Goal: Task Accomplishment & Management: Manage account settings

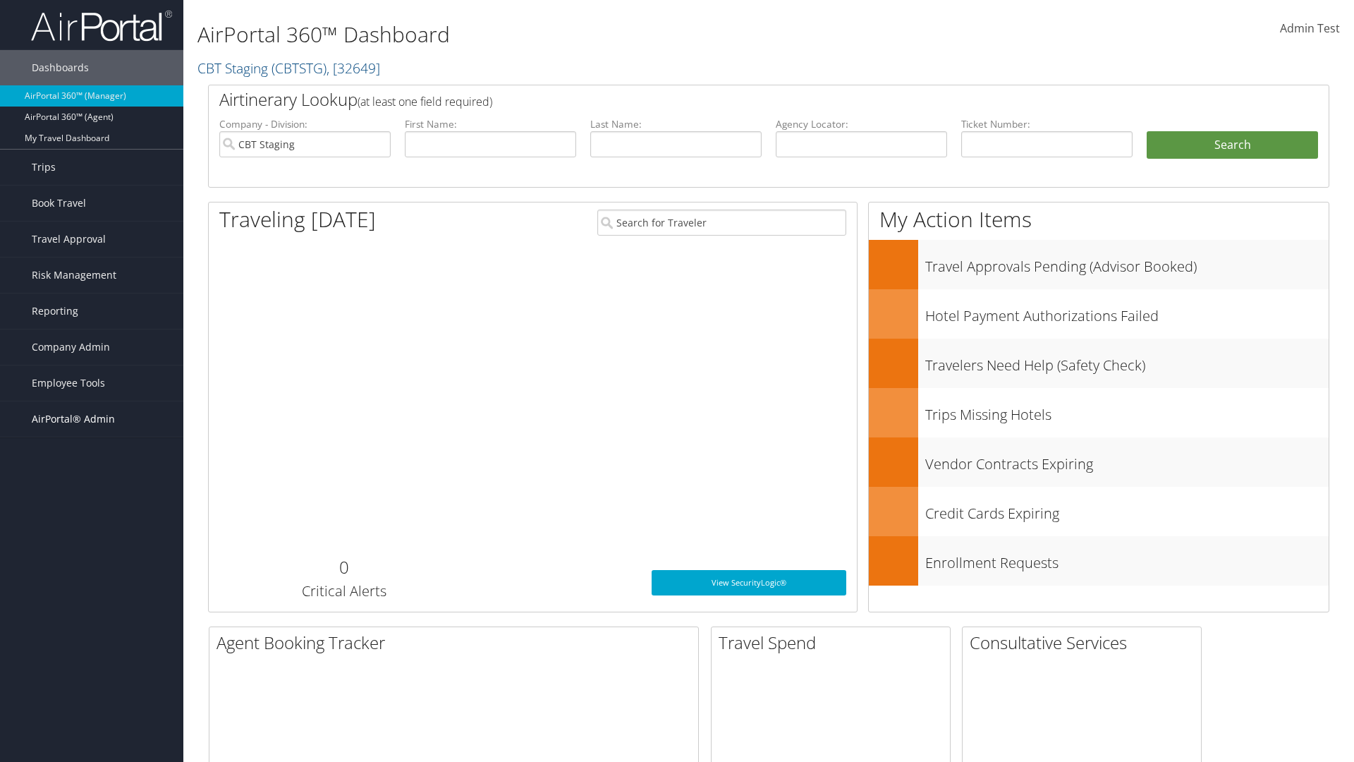
click at [92, 419] on span "AirPortal® Admin" at bounding box center [73, 418] width 83 height 35
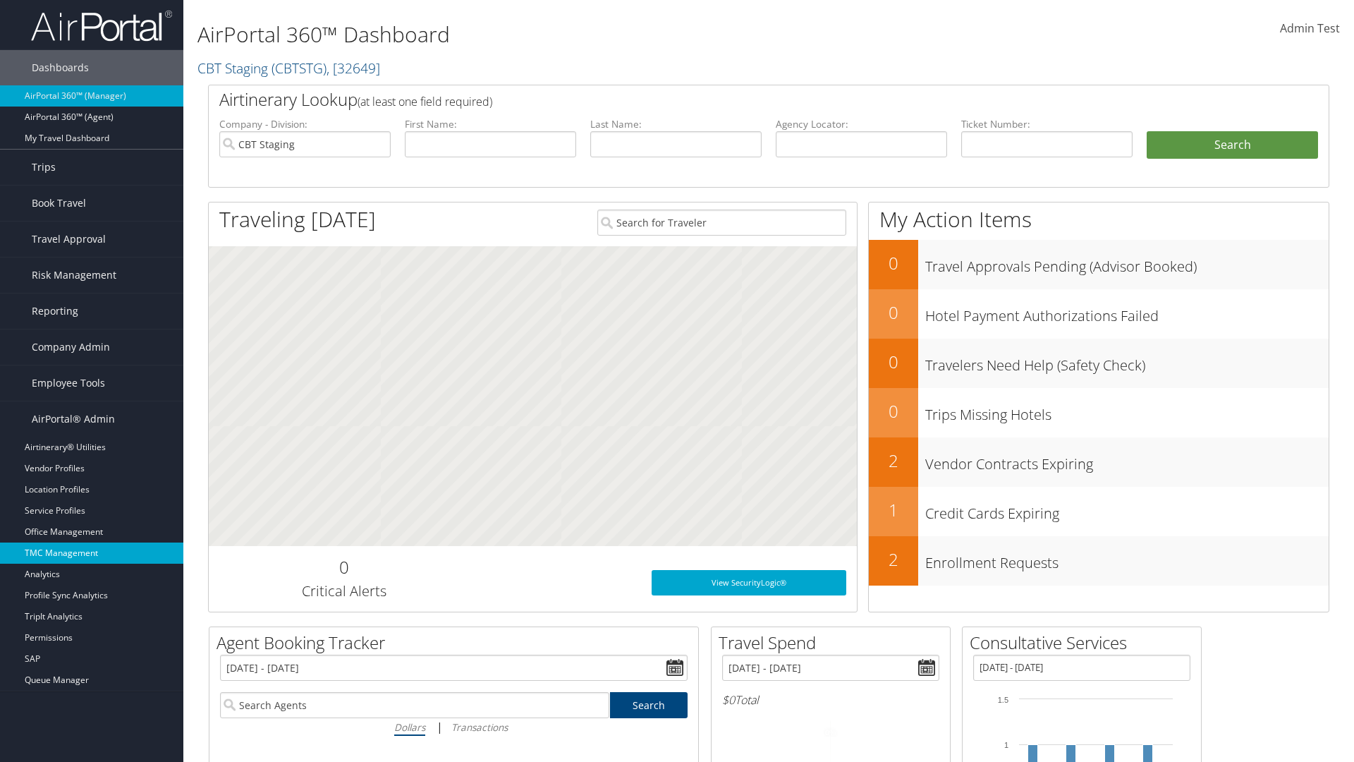
click at [92, 553] on link "TMC Management" at bounding box center [91, 552] width 183 height 21
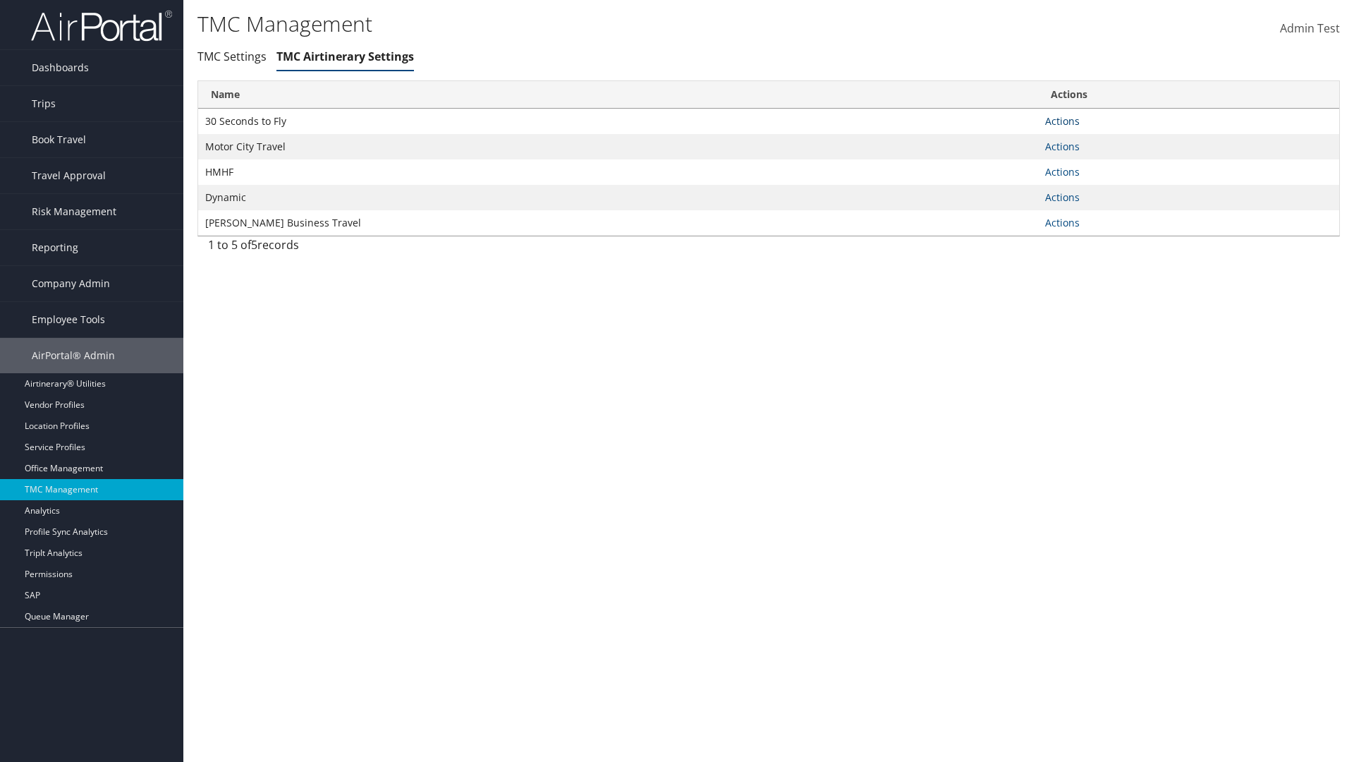
click at [1062, 121] on link "Actions" at bounding box center [1062, 120] width 35 height 13
click at [1010, 165] on link "Manage General notes" at bounding box center [1011, 166] width 130 height 24
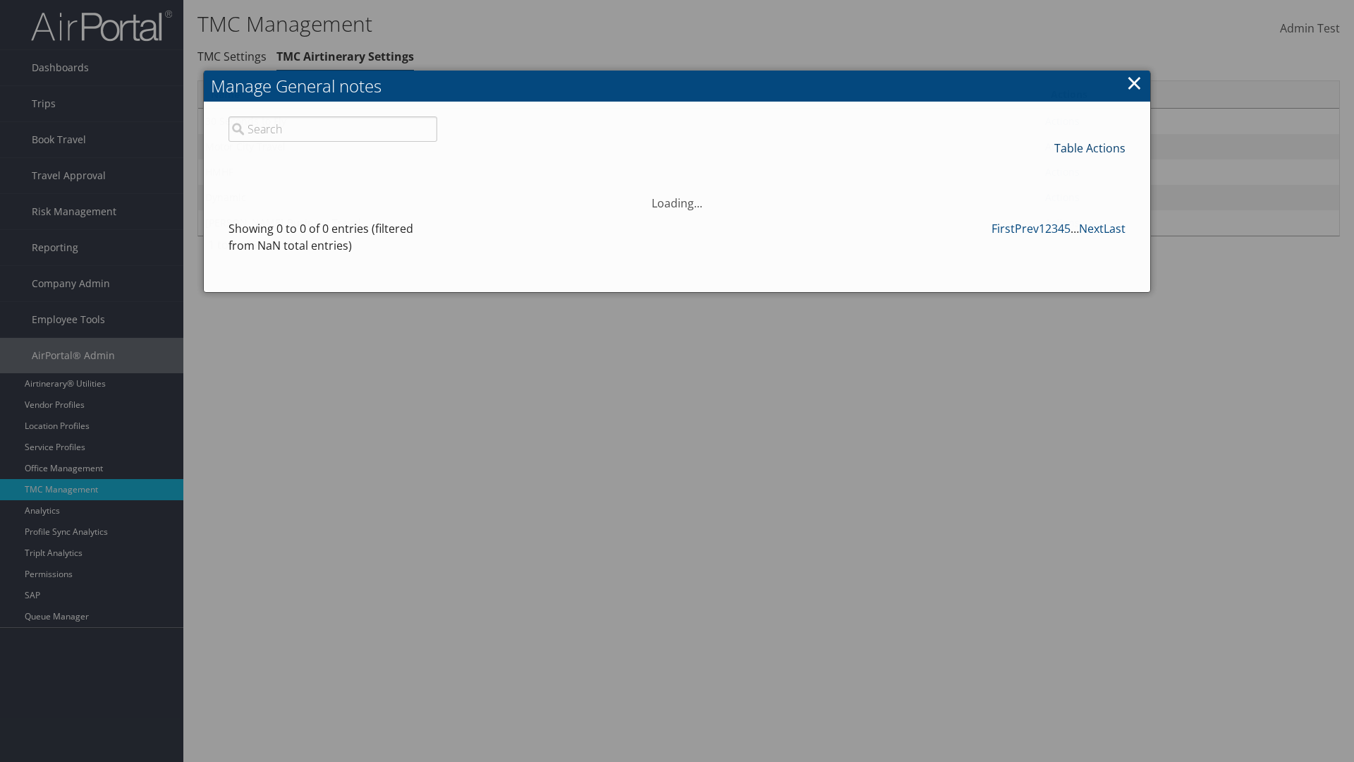
click at [1090, 147] on link "Table Actions" at bounding box center [1089, 148] width 71 height 16
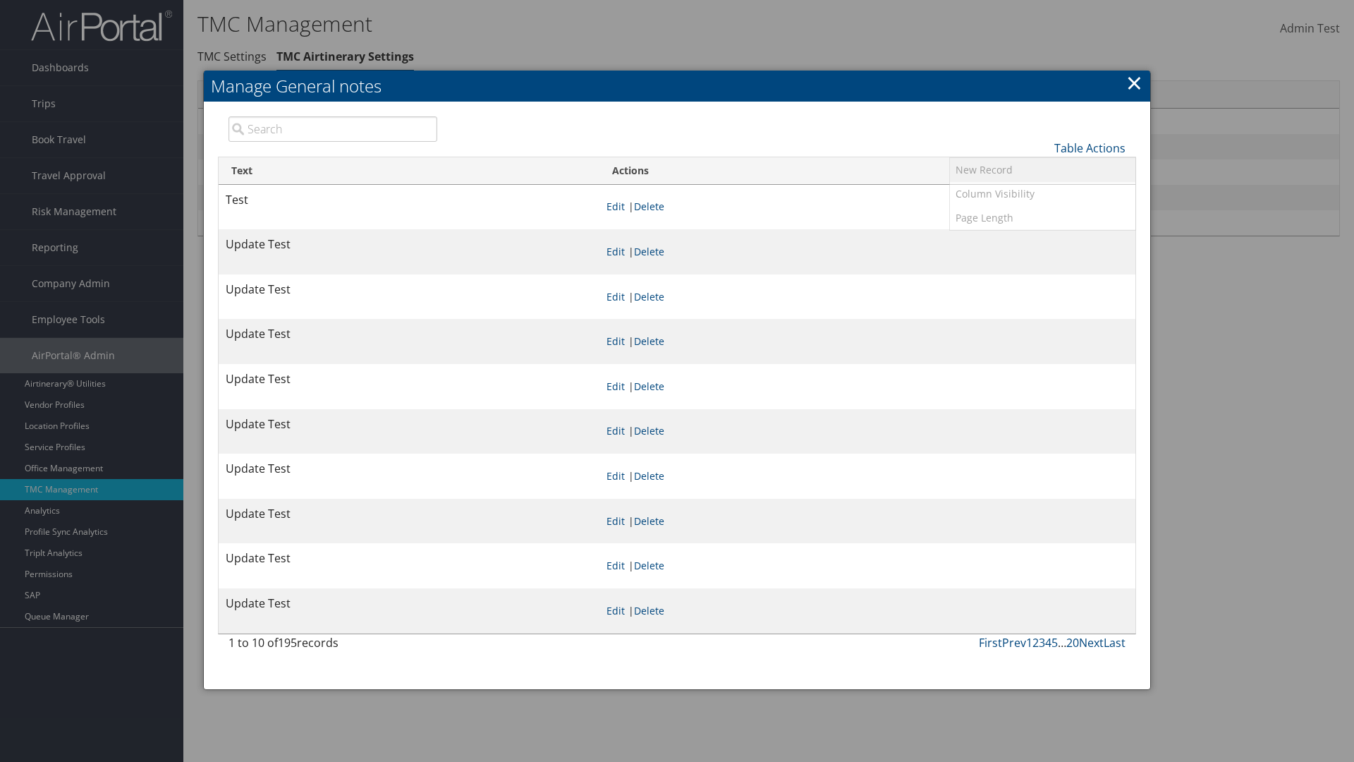
click at [1042, 169] on link "New Record" at bounding box center [1042, 170] width 185 height 24
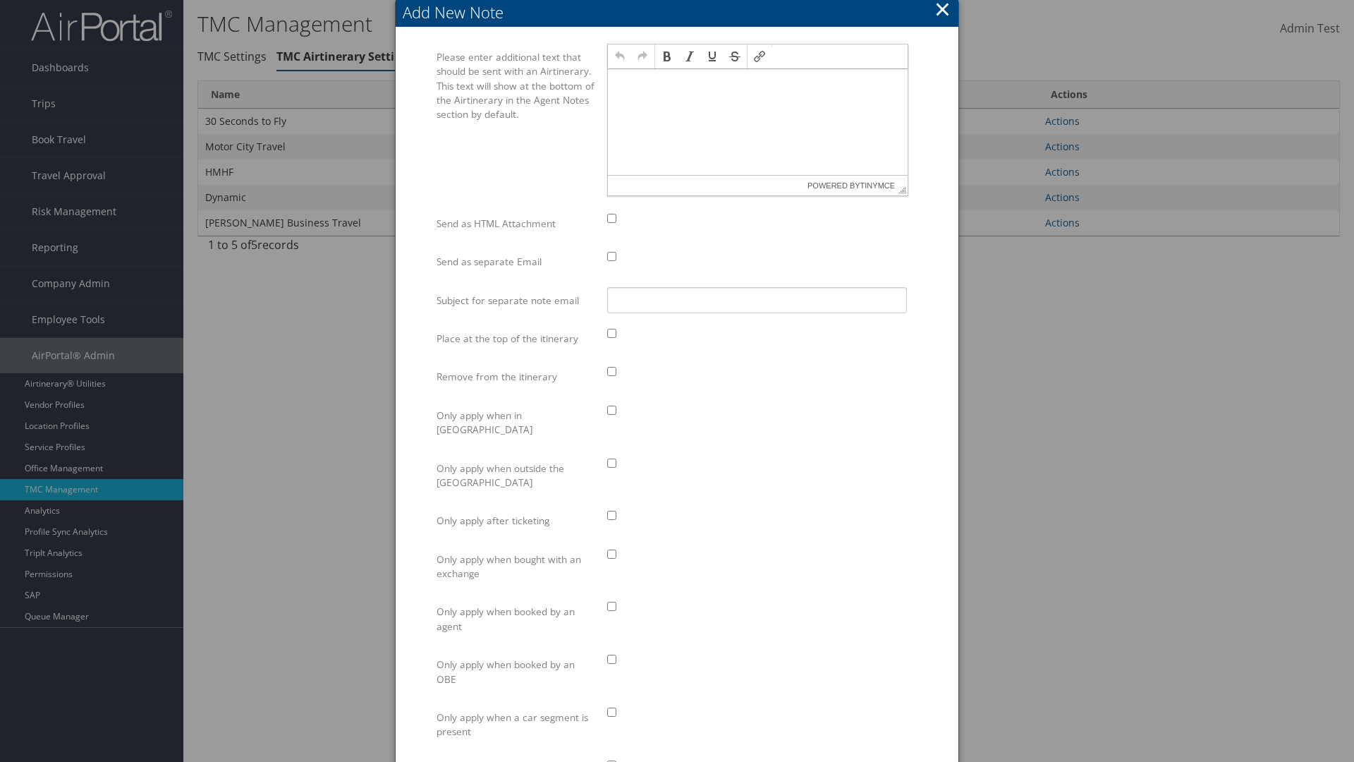
click at [757, 82] on p at bounding box center [758, 82] width 288 height 11
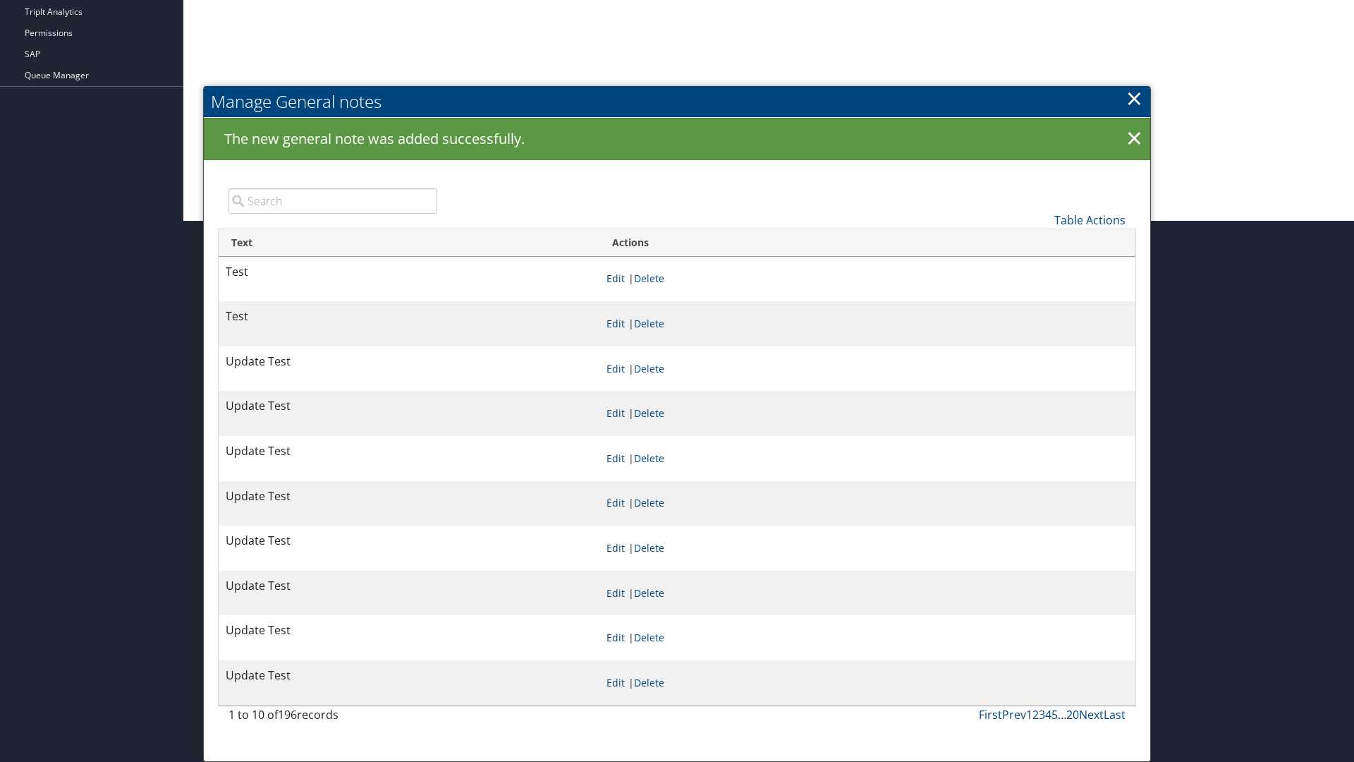
scroll to position [541, 0]
type input "Test"
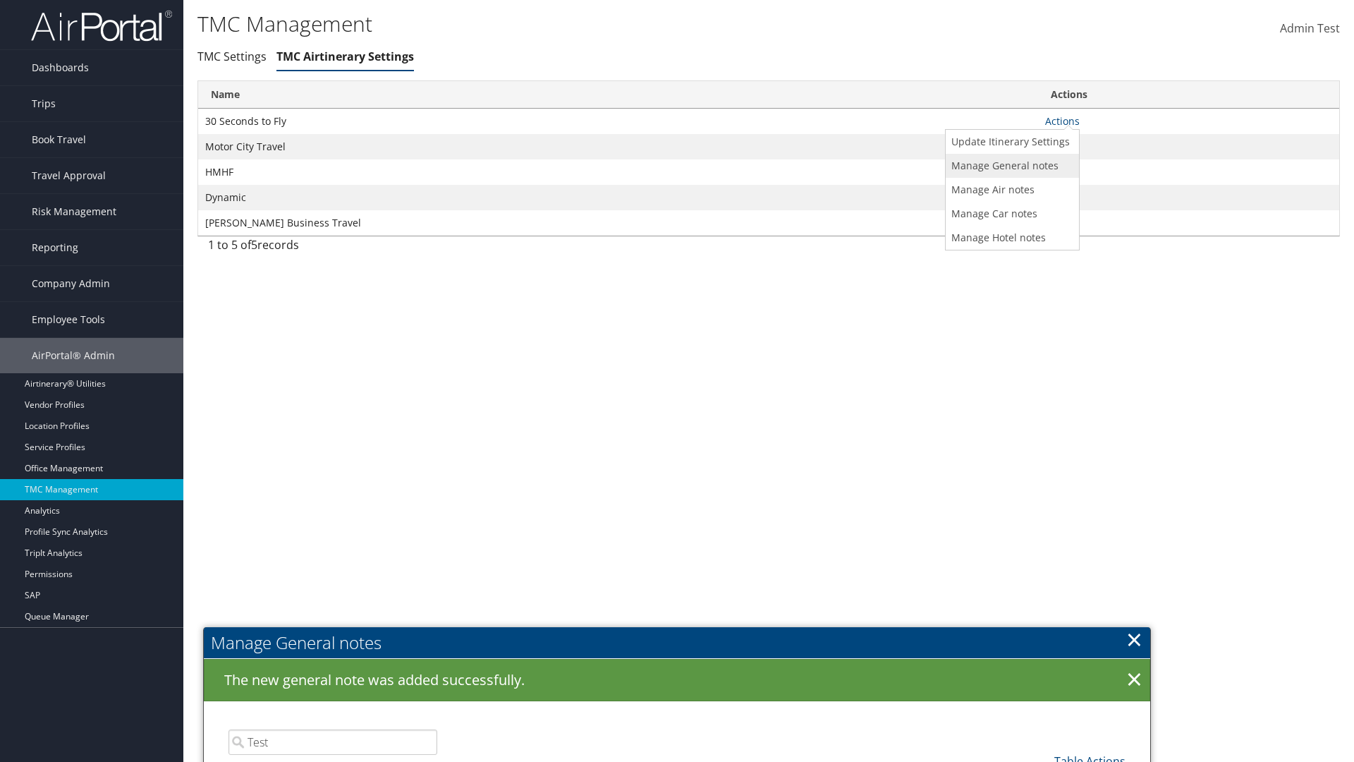
click at [1010, 165] on link "Manage General notes" at bounding box center [1011, 166] width 130 height 24
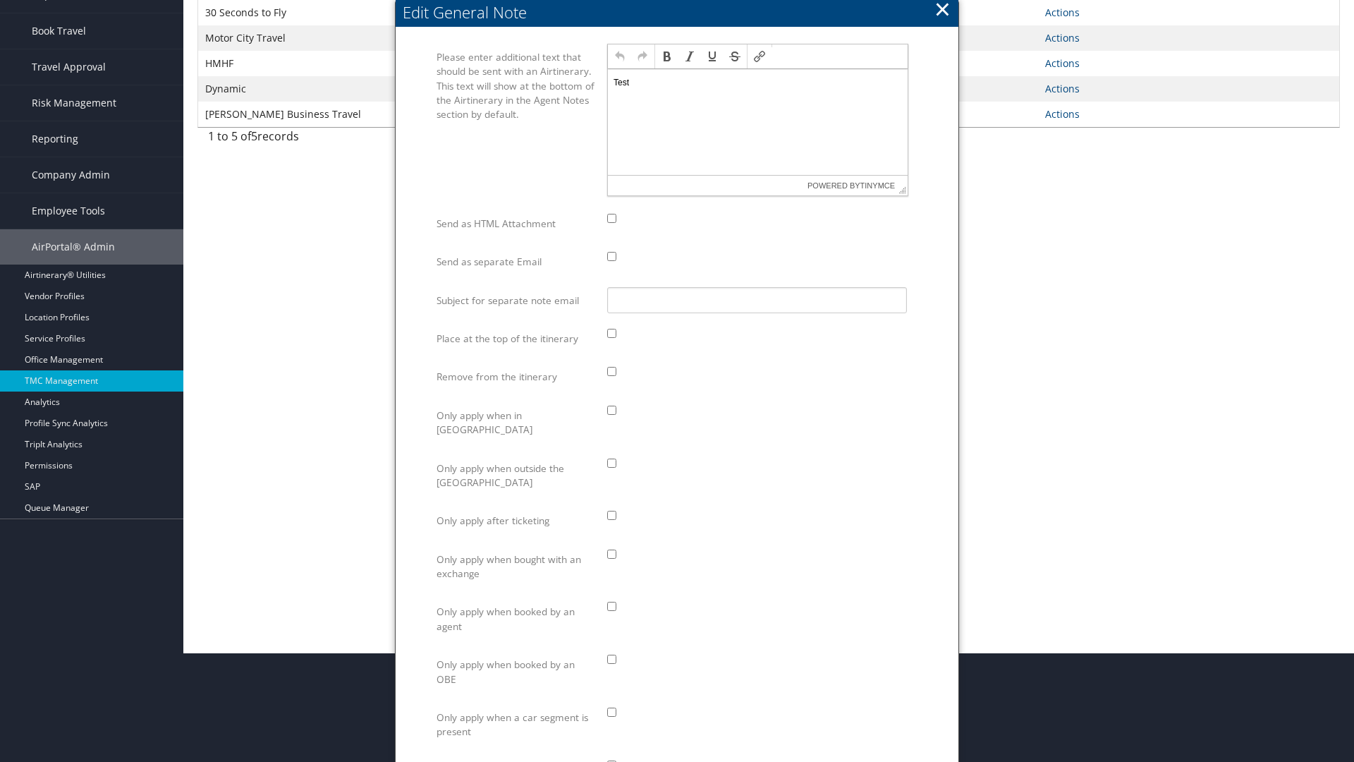
click at [757, 82] on p "Test" at bounding box center [758, 82] width 288 height 11
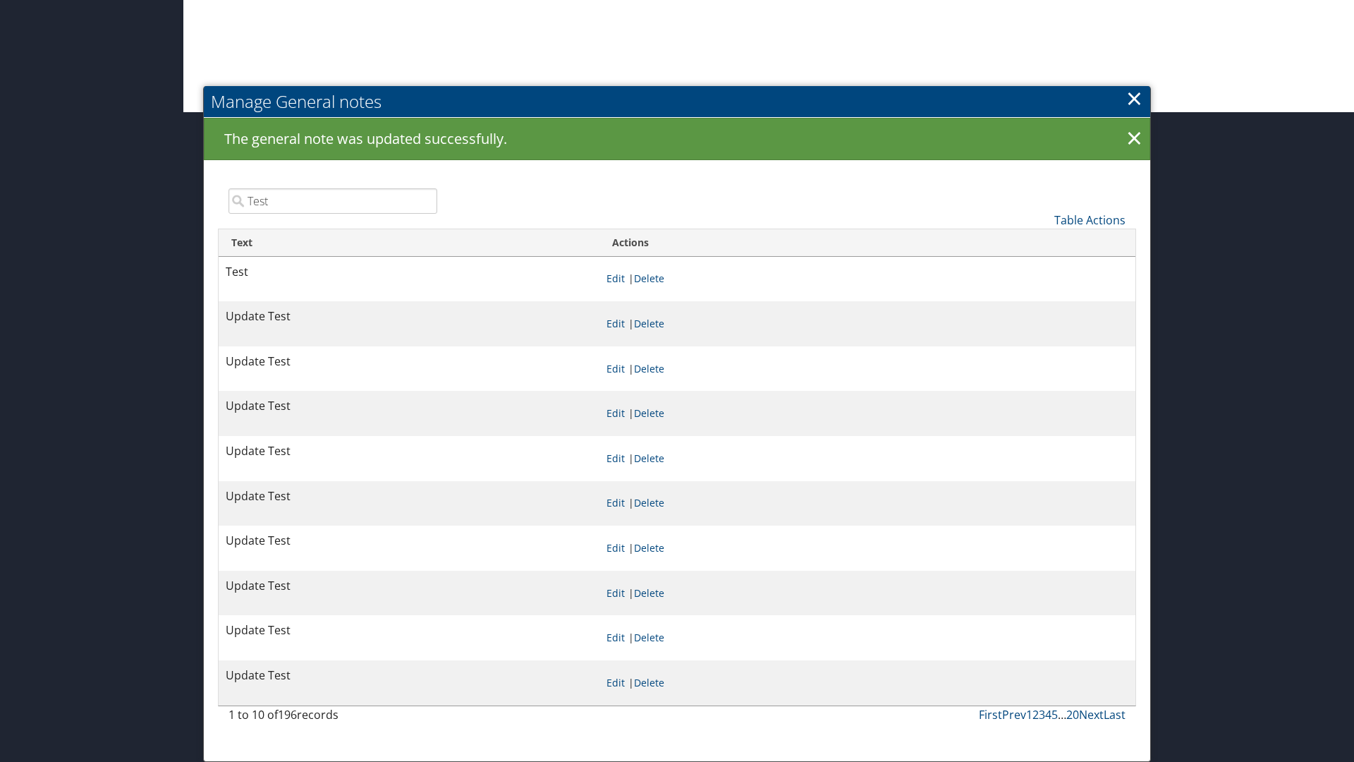
scroll to position [650, 0]
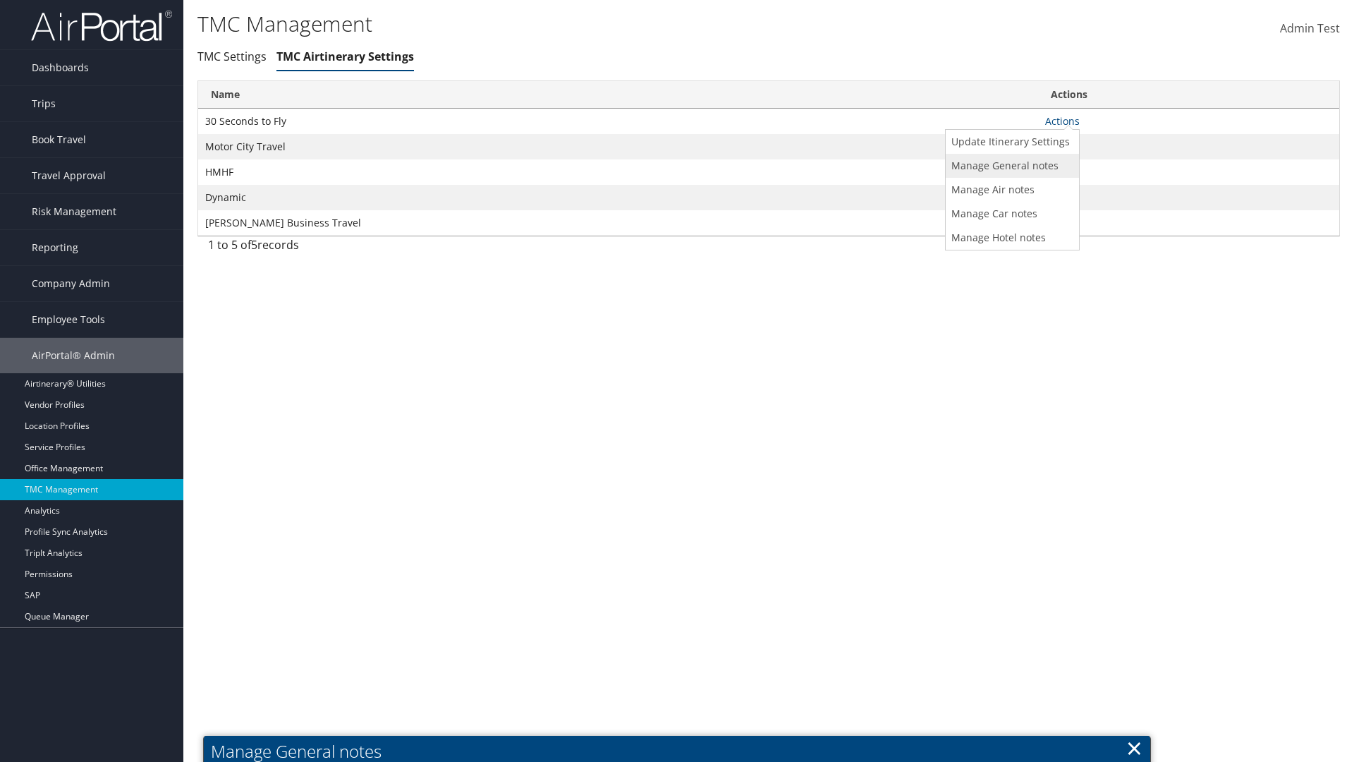
click at [1010, 165] on link "Manage General notes" at bounding box center [1011, 166] width 130 height 24
